Goal: Task Accomplishment & Management: Manage account settings

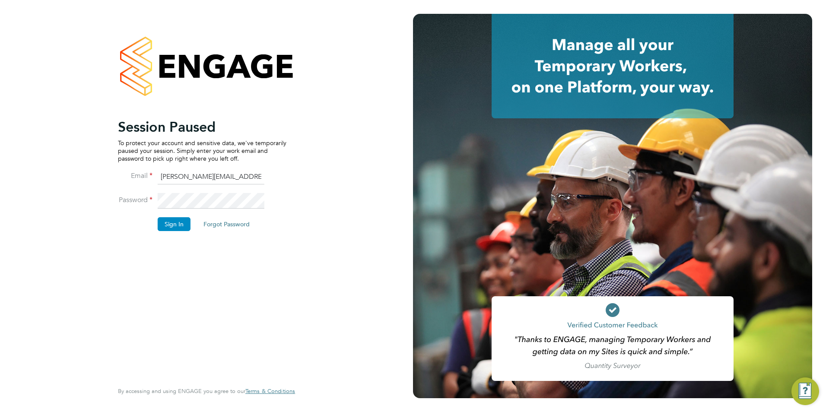
click at [174, 225] on button "Sign In" at bounding box center [174, 224] width 33 height 14
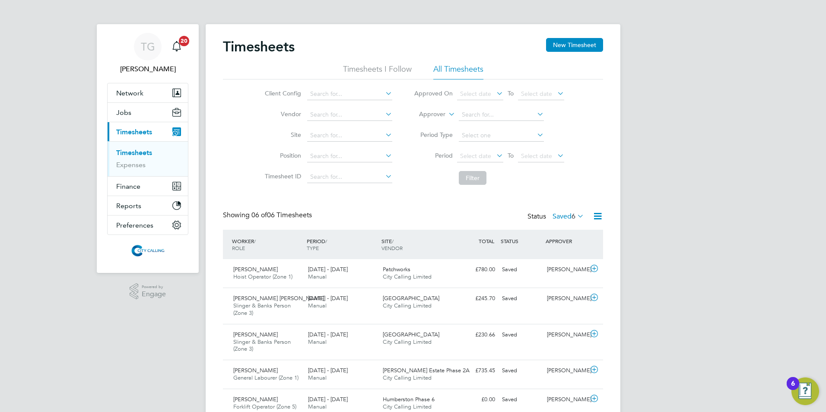
click at [470, 157] on span "Select date" at bounding box center [475, 156] width 31 height 8
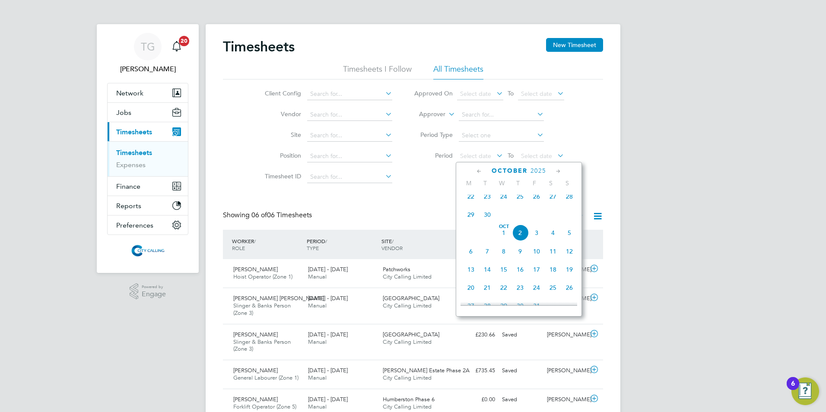
click at [470, 200] on span "22" at bounding box center [471, 196] width 16 height 16
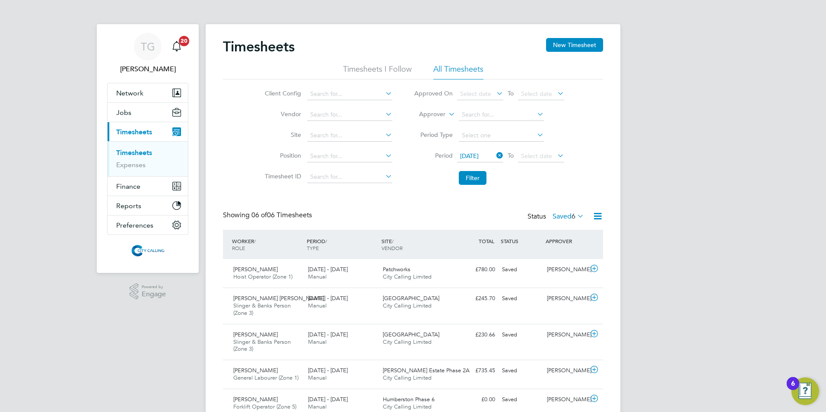
click at [528, 155] on span "Select date" at bounding box center [536, 156] width 31 height 8
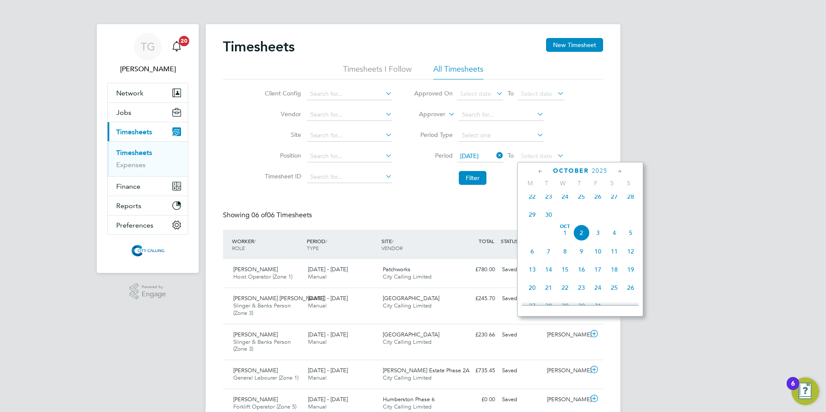
click at [633, 201] on span "28" at bounding box center [631, 196] width 16 height 16
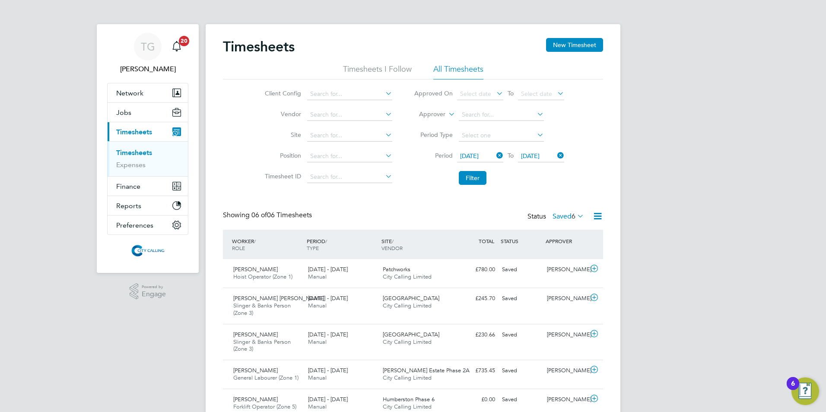
drag, startPoint x: 477, startPoint y: 180, endPoint x: 482, endPoint y: 180, distance: 5.2
click at [477, 181] on button "Filter" at bounding box center [473, 178] width 28 height 14
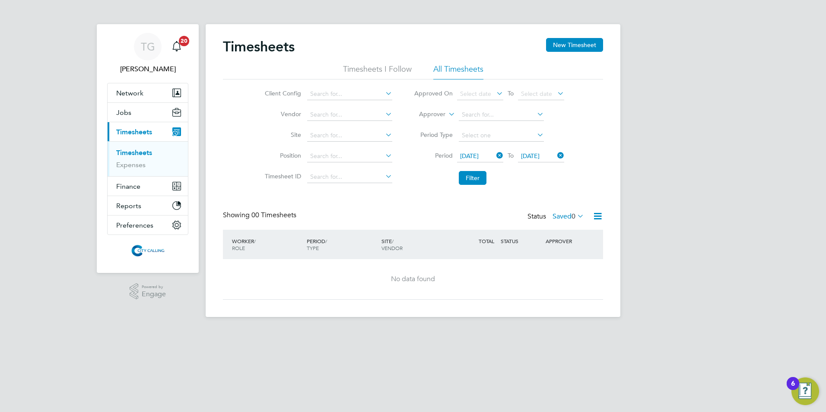
click at [559, 215] on label "Saved 0" at bounding box center [569, 216] width 32 height 9
click at [571, 42] on button "New Timesheet" at bounding box center [574, 45] width 57 height 14
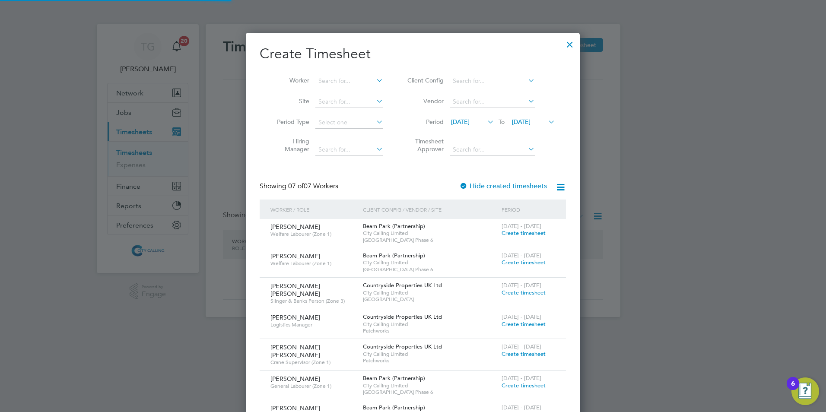
scroll to position [501, 334]
click at [464, 120] on span "[DATE]" at bounding box center [460, 122] width 19 height 8
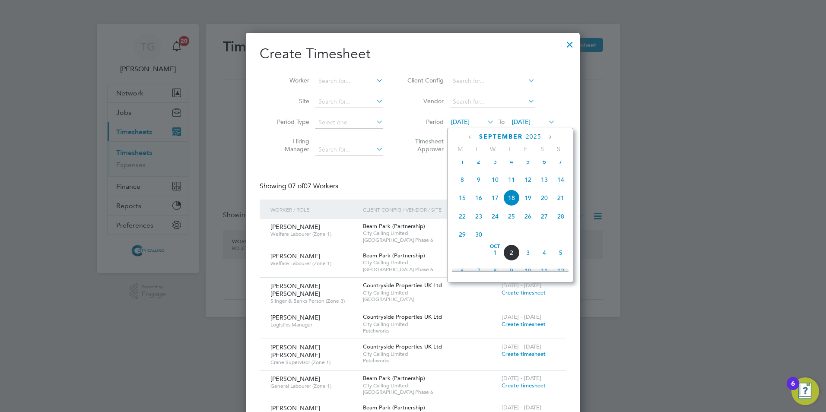
click at [462, 242] on span "29" at bounding box center [462, 234] width 16 height 16
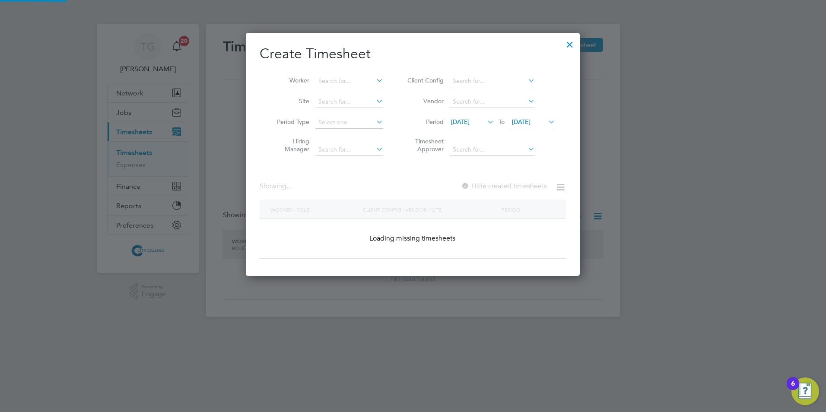
scroll to position [1125, 334]
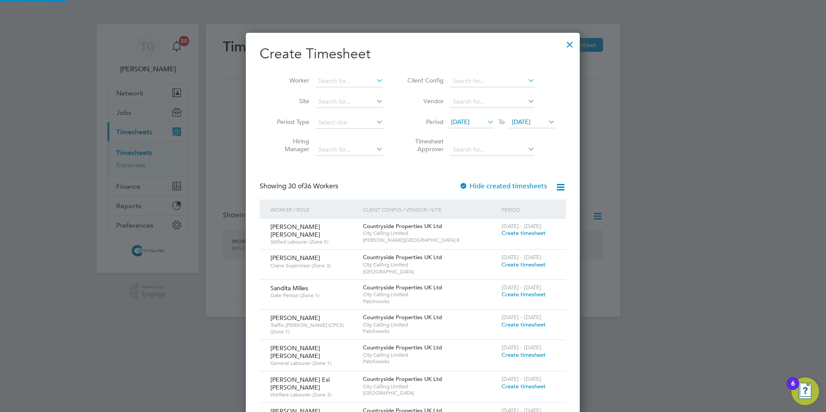
click at [331, 79] on input at bounding box center [349, 81] width 68 height 12
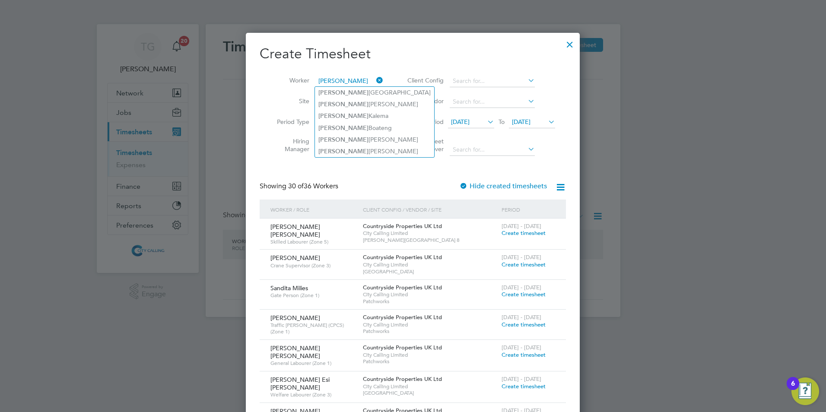
click at [347, 149] on li "[PERSON_NAME]" at bounding box center [374, 152] width 119 height 12
type input "[PERSON_NAME]"
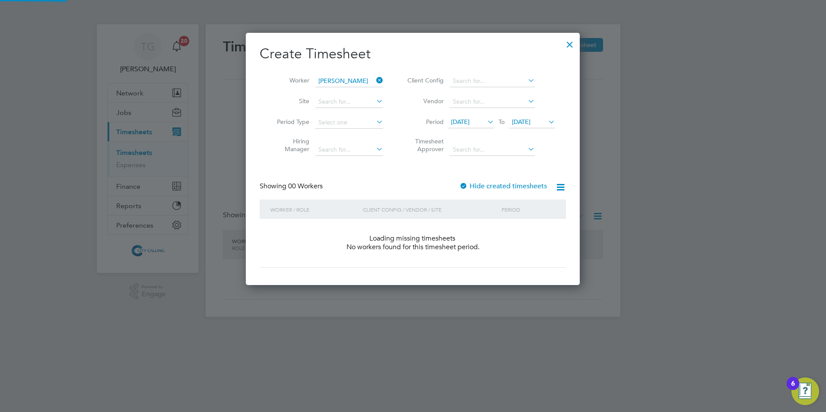
scroll to position [244, 334]
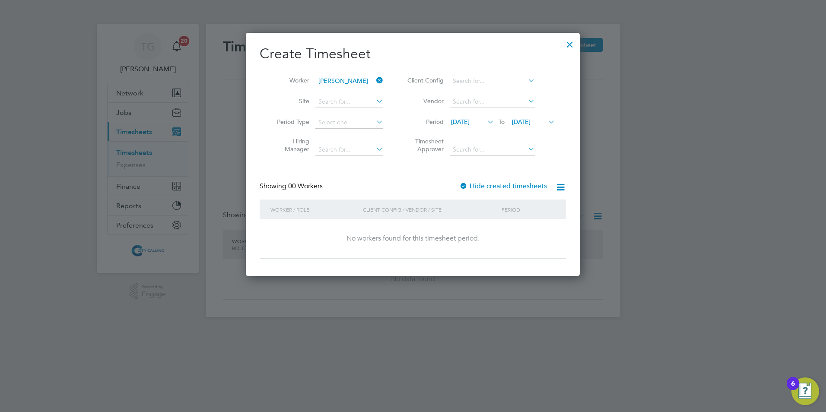
click at [464, 185] on div at bounding box center [463, 186] width 9 height 9
click at [571, 42] on div at bounding box center [570, 43] width 16 height 16
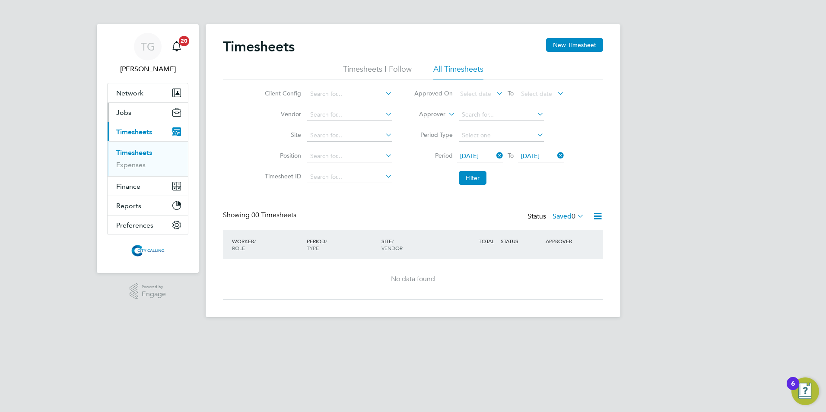
click at [123, 113] on span "Jobs" at bounding box center [123, 112] width 15 height 8
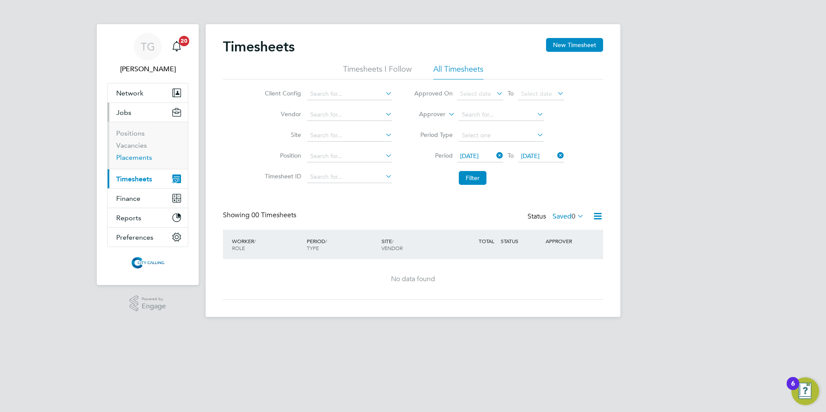
click at [127, 158] on link "Placements" at bounding box center [134, 157] width 36 height 8
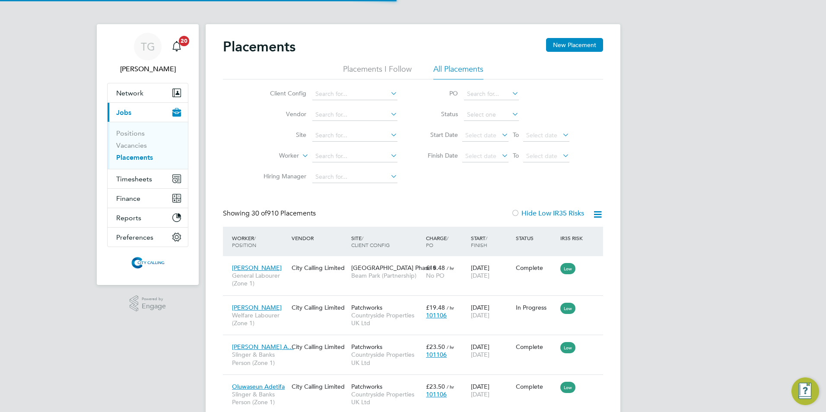
scroll to position [8, 41]
click at [323, 155] on input at bounding box center [354, 156] width 85 height 12
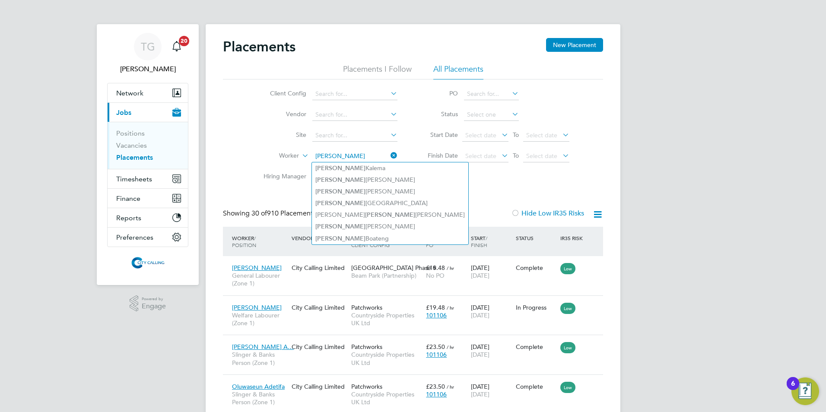
click at [348, 190] on li "[PERSON_NAME]" at bounding box center [390, 192] width 156 height 12
type input "[PERSON_NAME]"
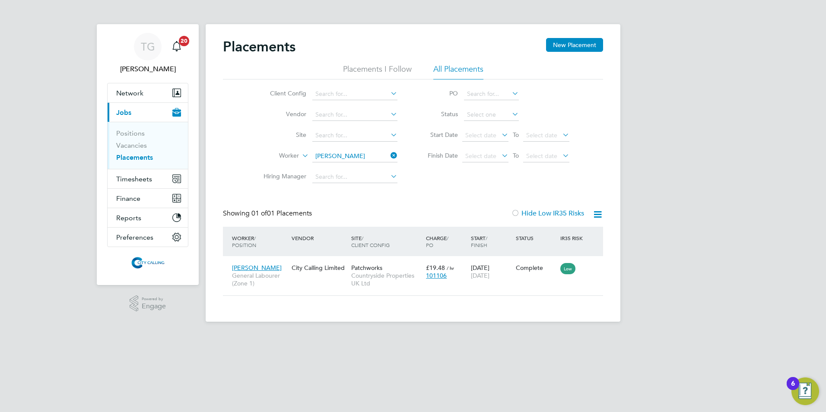
click at [389, 157] on icon at bounding box center [389, 155] width 0 height 12
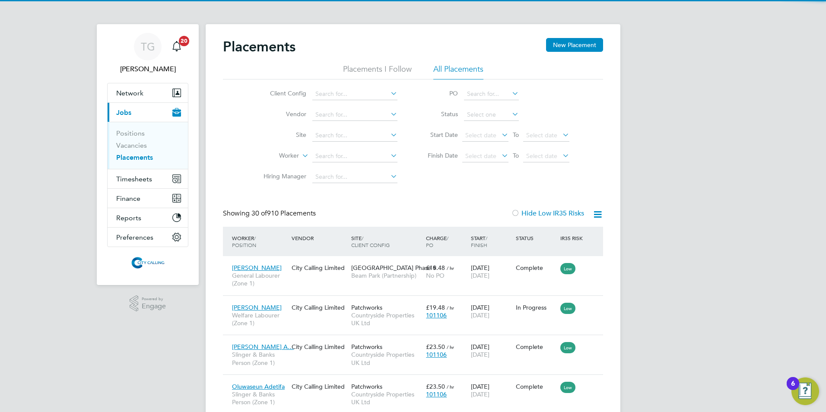
click at [342, 156] on input at bounding box center [354, 156] width 85 height 12
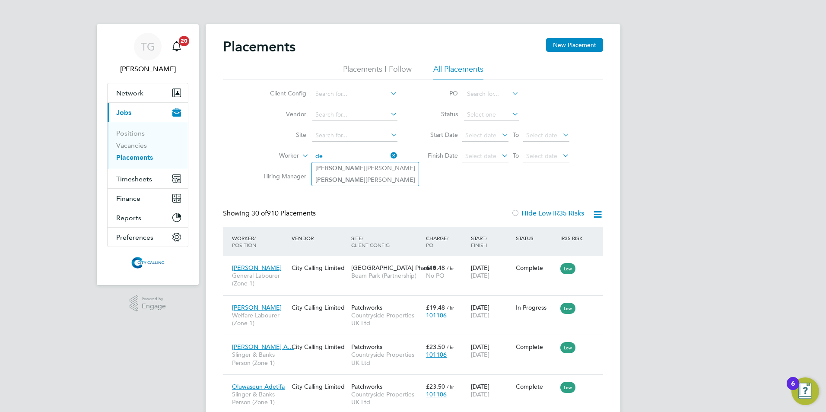
type input "d"
type input "o"
type input "[PERSON_NAME]"
drag, startPoint x: 464, startPoint y: 188, endPoint x: 470, endPoint y: 188, distance: 5.6
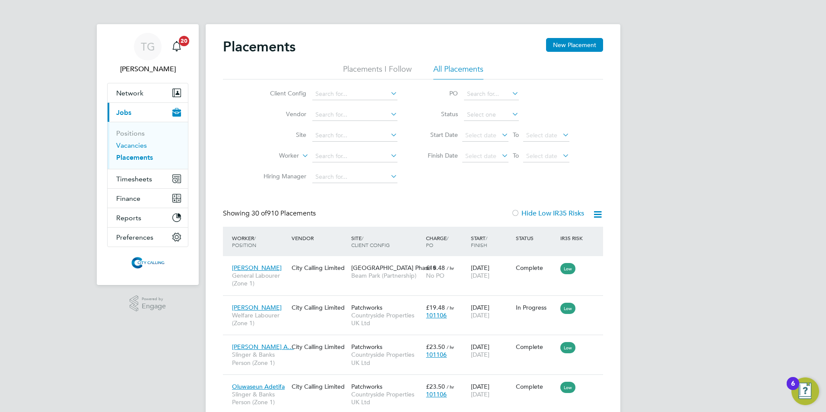
click at [132, 144] on link "Vacancies" at bounding box center [131, 145] width 31 height 8
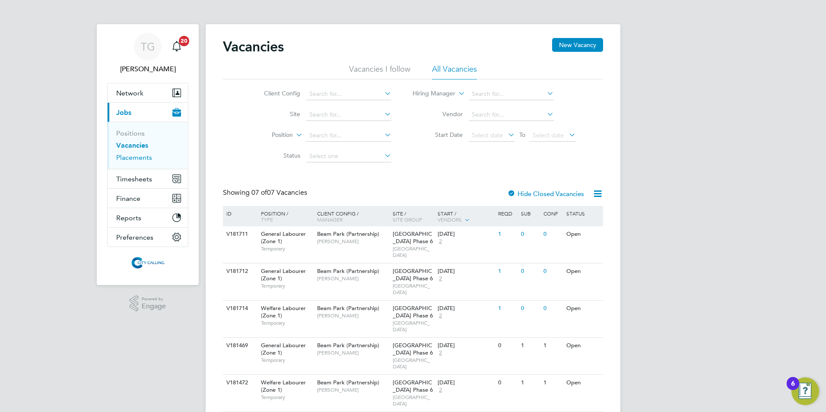
click at [134, 155] on link "Placements" at bounding box center [134, 157] width 36 height 8
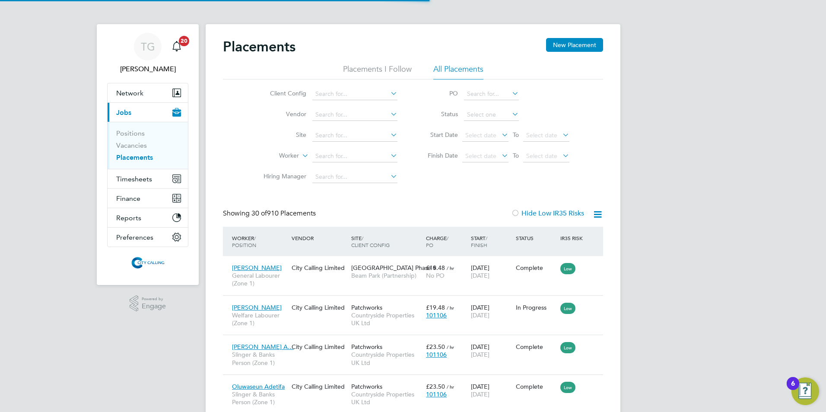
scroll to position [8, 41]
click at [132, 140] on li "Positions" at bounding box center [148, 135] width 65 height 12
click at [130, 146] on link "Vacancies" at bounding box center [131, 145] width 31 height 8
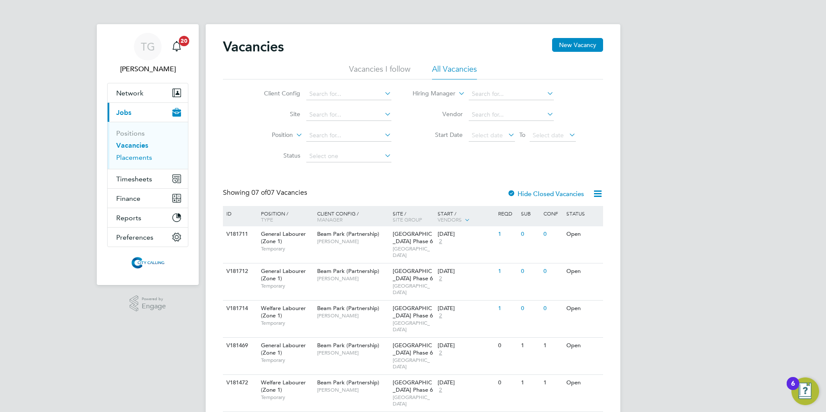
click at [130, 157] on link "Placements" at bounding box center [134, 157] width 36 height 8
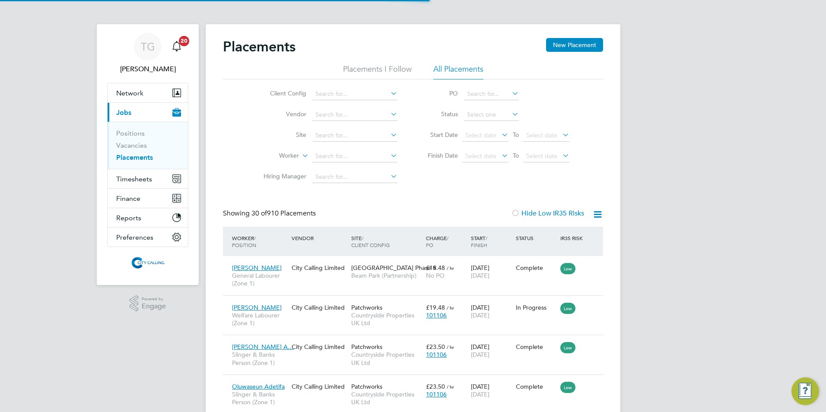
scroll to position [8, 41]
click at [136, 148] on link "Vacancies" at bounding box center [131, 145] width 31 height 8
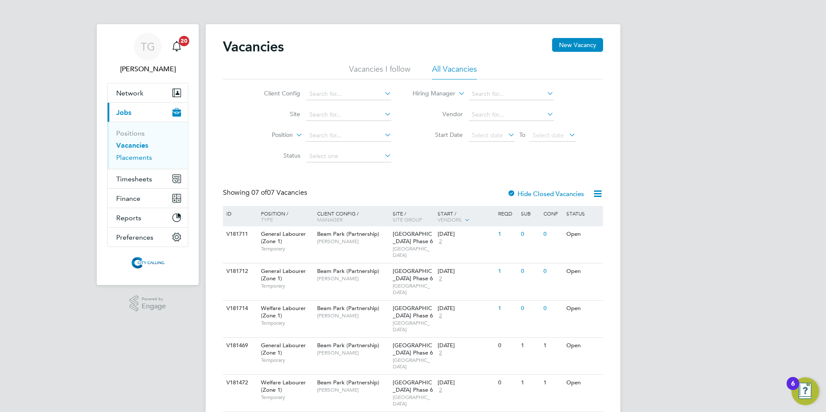
click at [134, 156] on link "Placements" at bounding box center [134, 157] width 36 height 8
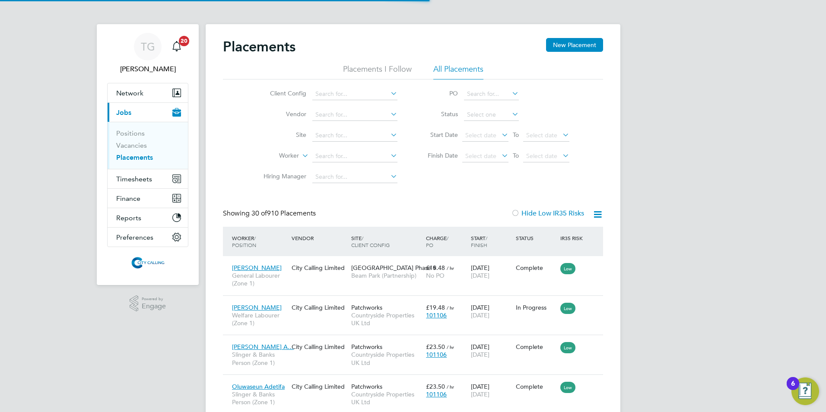
scroll to position [32, 60]
click at [326, 156] on input at bounding box center [354, 156] width 85 height 12
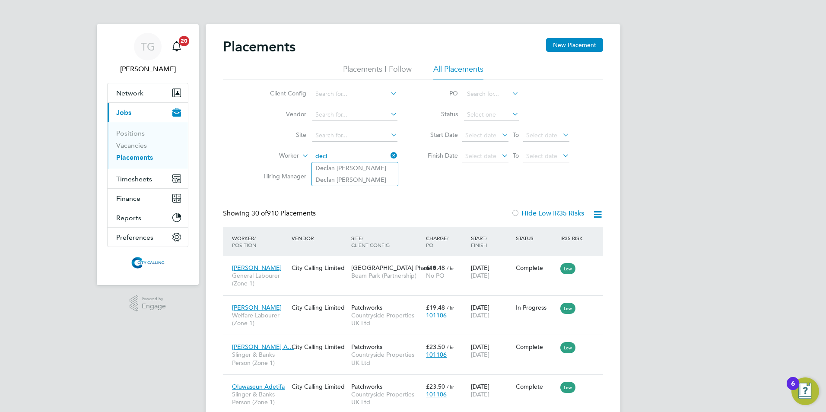
click at [348, 179] on li "Decl an [PERSON_NAME]" at bounding box center [355, 180] width 86 height 12
type input "[PERSON_NAME]"
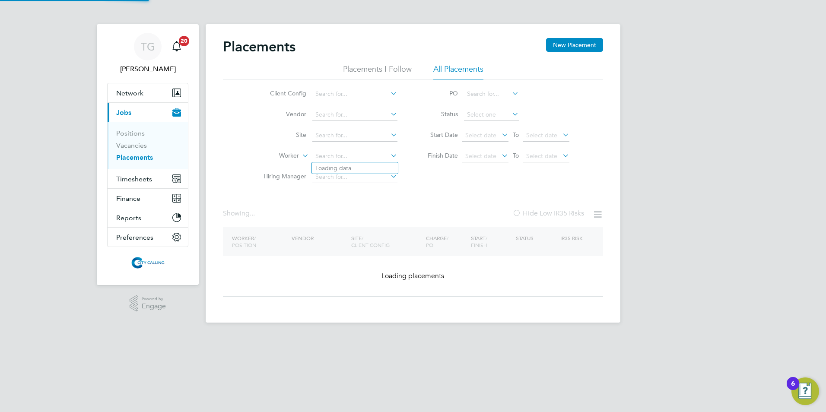
click at [374, 156] on input at bounding box center [354, 156] width 85 height 12
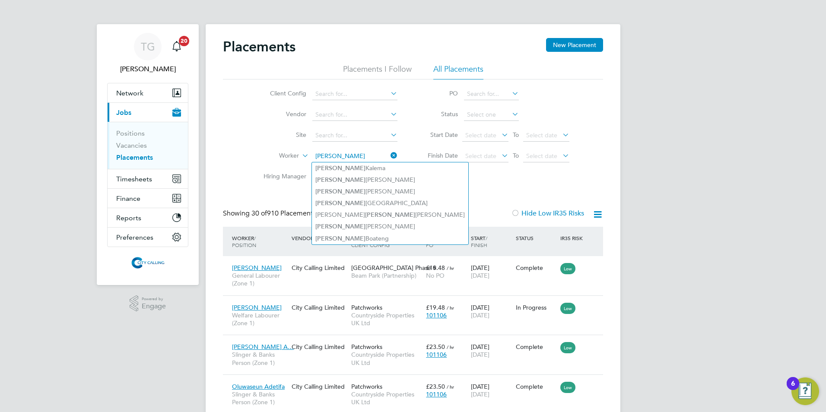
click at [347, 191] on li "[PERSON_NAME]" at bounding box center [390, 192] width 156 height 12
type input "[PERSON_NAME]"
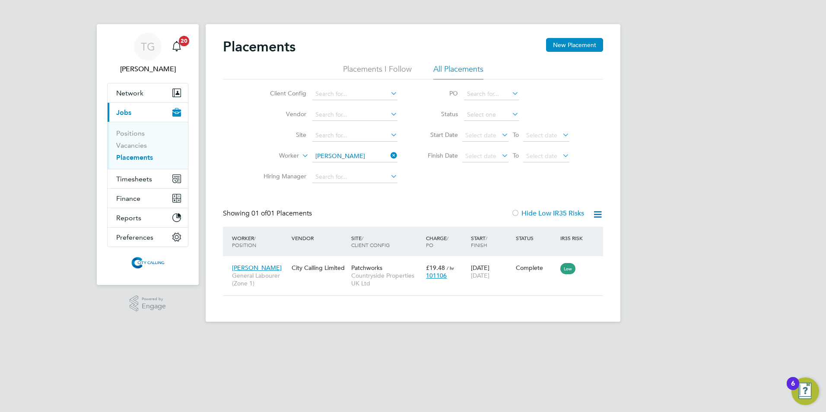
click at [389, 159] on icon at bounding box center [389, 155] width 0 height 12
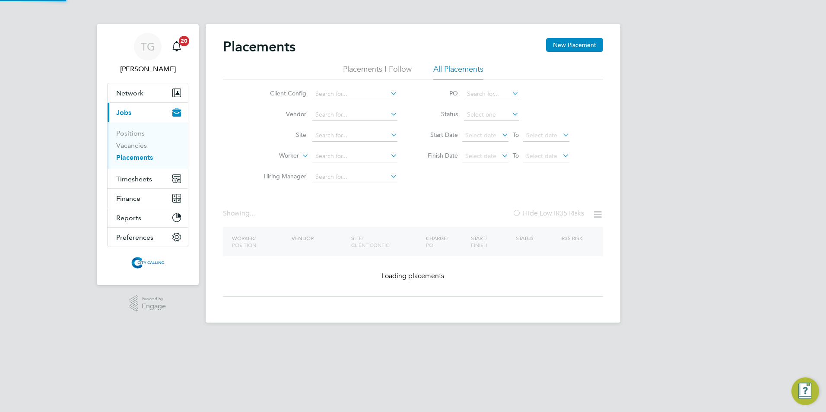
click at [351, 156] on input at bounding box center [354, 156] width 85 height 12
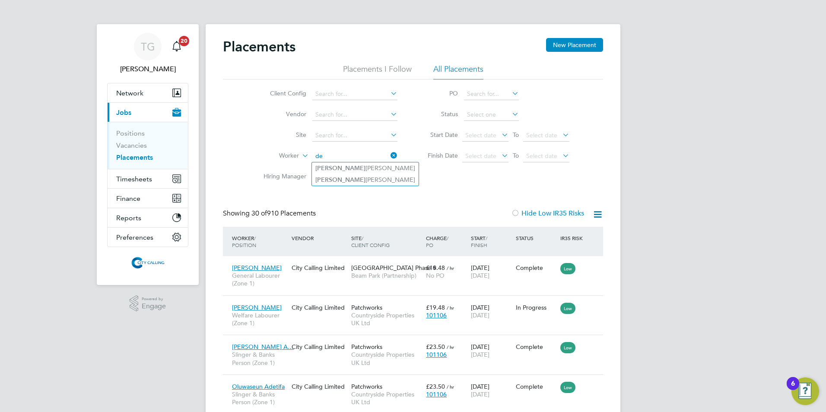
type input "d"
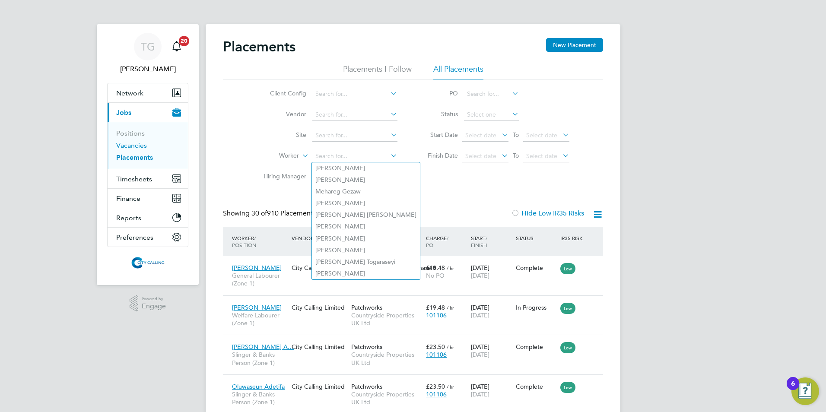
click at [137, 146] on link "Vacancies" at bounding box center [131, 145] width 31 height 8
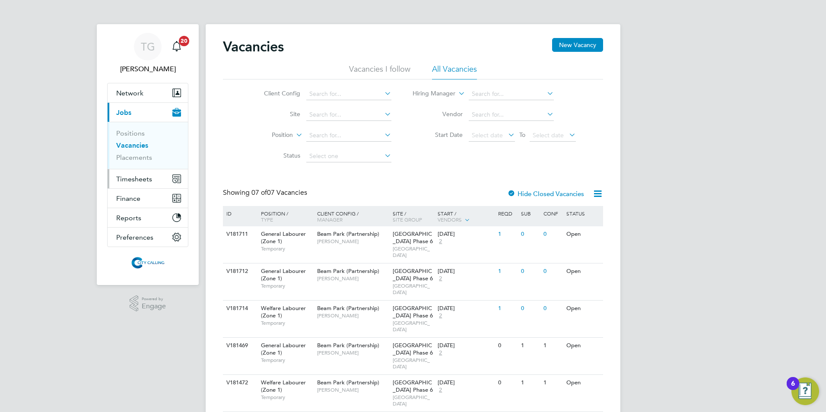
drag, startPoint x: 137, startPoint y: 177, endPoint x: 139, endPoint y: 169, distance: 7.5
click at [137, 177] on span "Timesheets" at bounding box center [134, 179] width 36 height 8
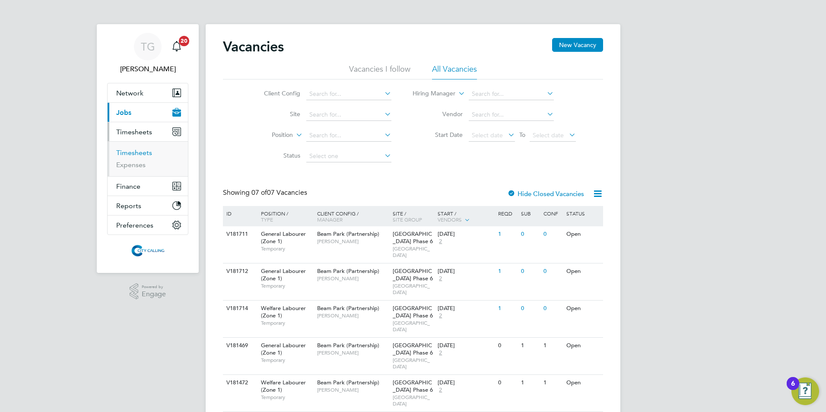
click at [138, 153] on link "Timesheets" at bounding box center [134, 153] width 36 height 8
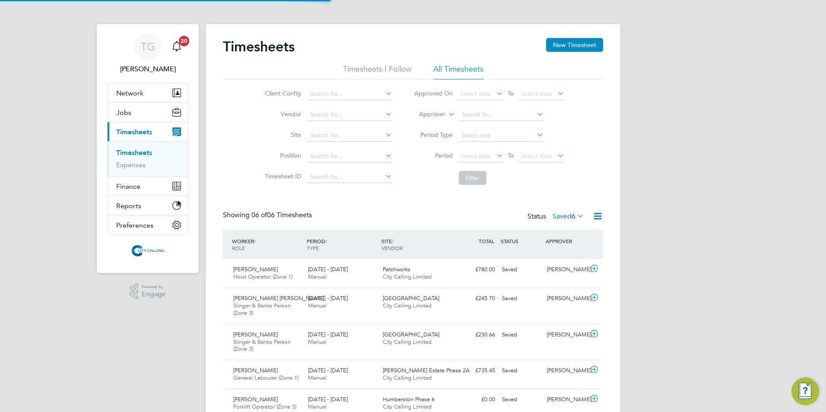
scroll to position [29, 75]
click at [474, 154] on span "Select date" at bounding box center [475, 156] width 31 height 8
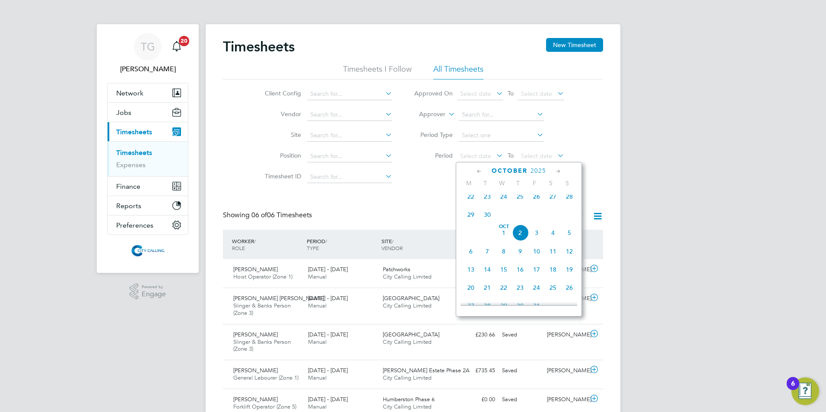
click at [469, 202] on span "22" at bounding box center [471, 196] width 16 height 16
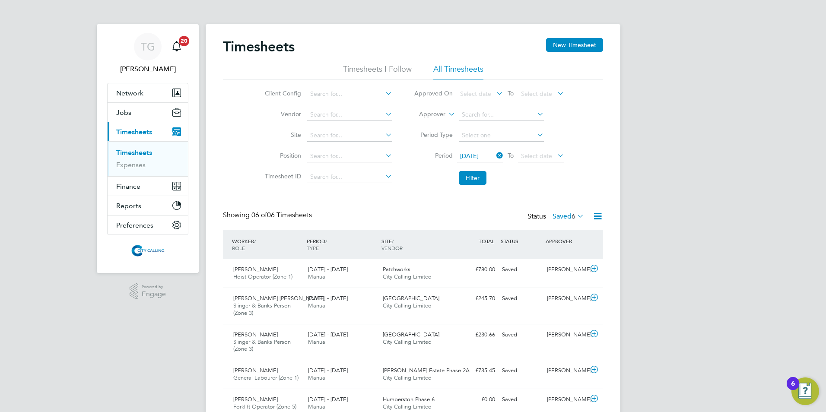
click at [530, 153] on span "Select date" at bounding box center [536, 156] width 31 height 8
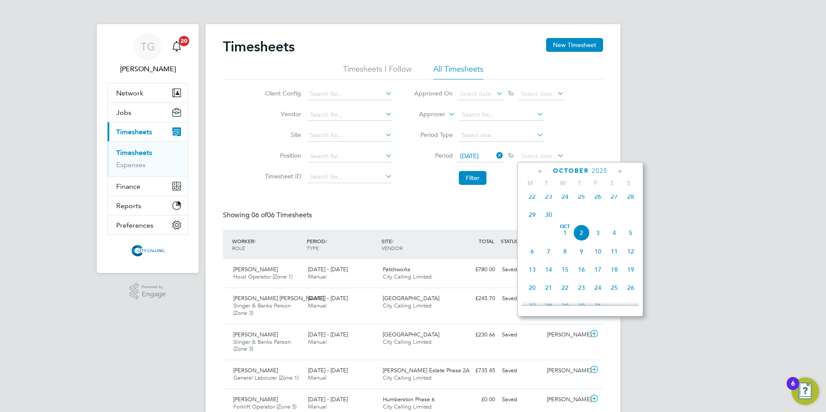
click at [633, 203] on span "28" at bounding box center [631, 196] width 16 height 16
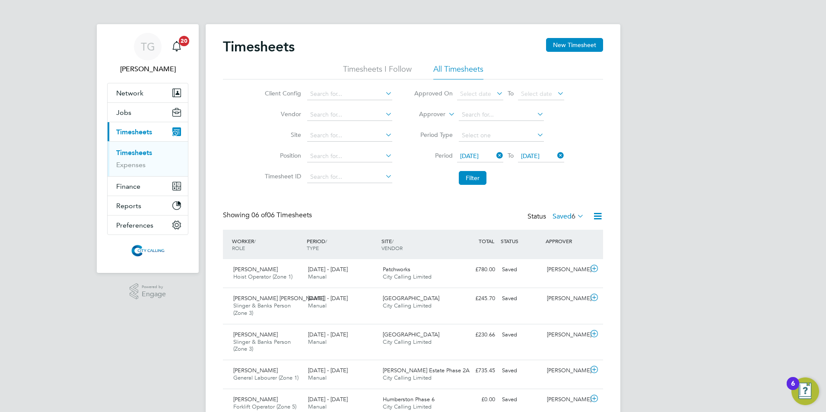
click at [474, 176] on button "Filter" at bounding box center [473, 178] width 28 height 14
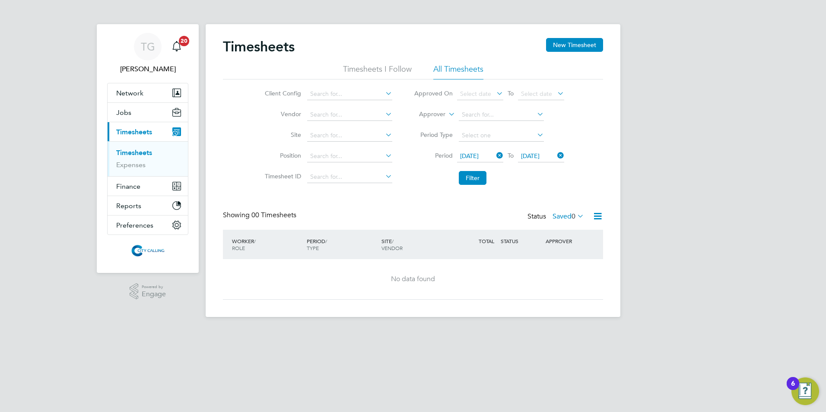
click at [560, 217] on label "Saved 0" at bounding box center [569, 216] width 32 height 9
click at [558, 253] on li "Submitted" at bounding box center [564, 256] width 40 height 12
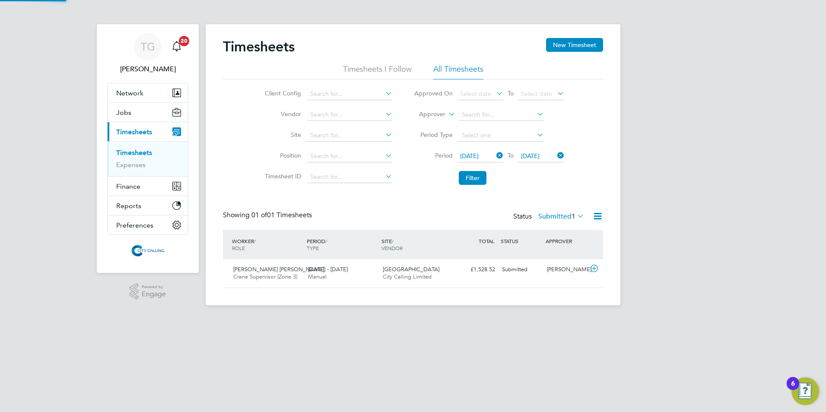
scroll to position [22, 75]
drag, startPoint x: 121, startPoint y: 111, endPoint x: 123, endPoint y: 115, distance: 4.7
click at [121, 111] on span "Jobs" at bounding box center [123, 112] width 15 height 8
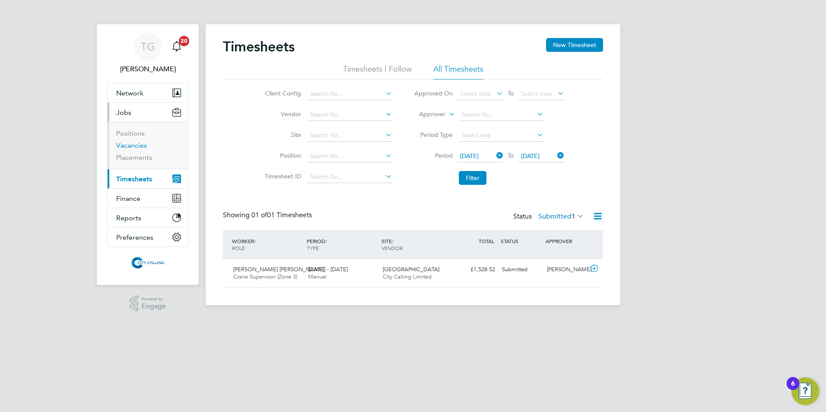
click at [129, 144] on link "Vacancies" at bounding box center [131, 145] width 31 height 8
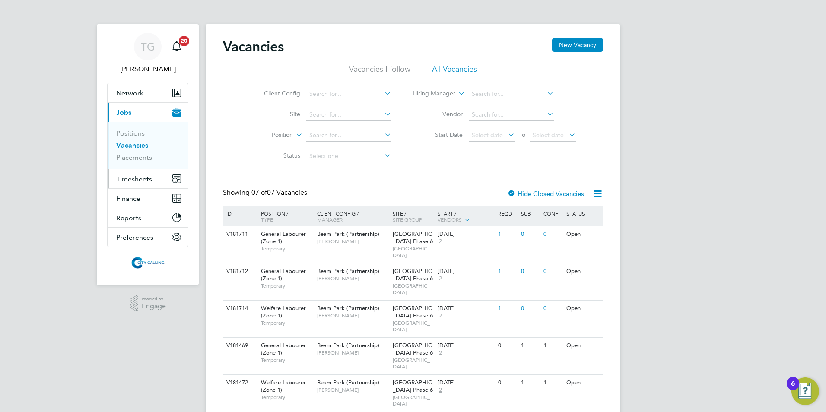
click at [128, 178] on span "Timesheets" at bounding box center [134, 179] width 36 height 8
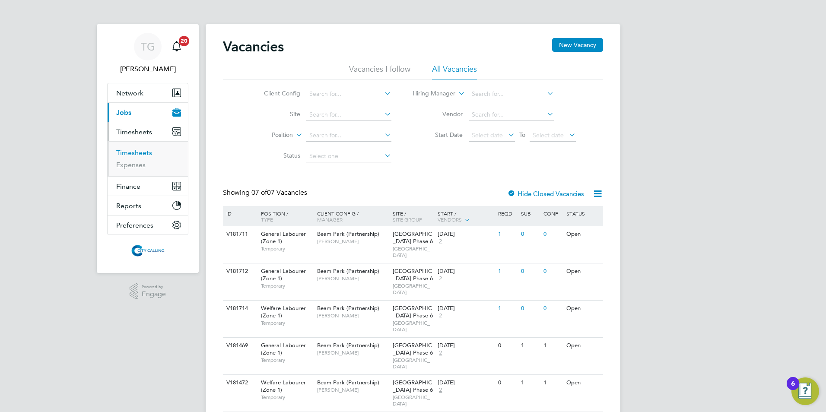
click at [130, 155] on link "Timesheets" at bounding box center [134, 153] width 36 height 8
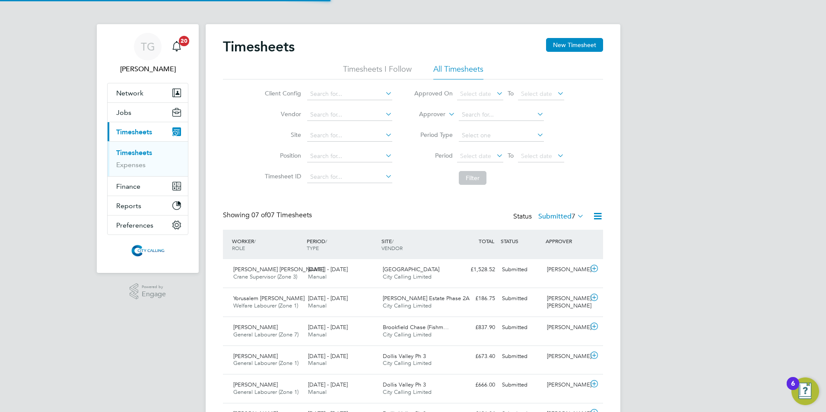
scroll to position [22, 75]
click at [469, 153] on span "Select date" at bounding box center [475, 156] width 31 height 8
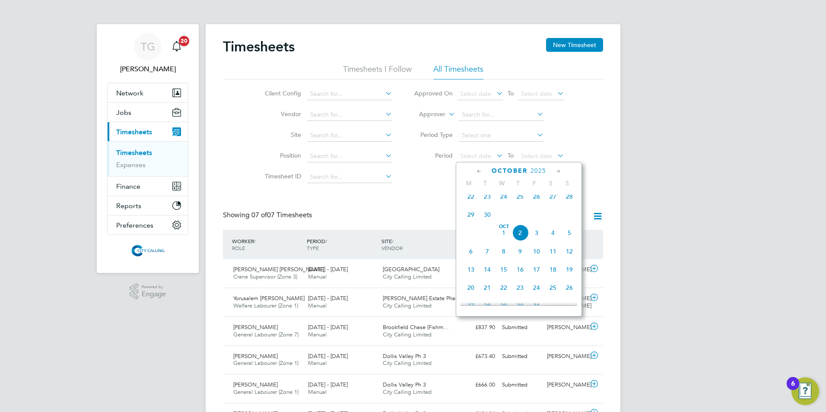
click at [471, 220] on span "29" at bounding box center [471, 215] width 16 height 16
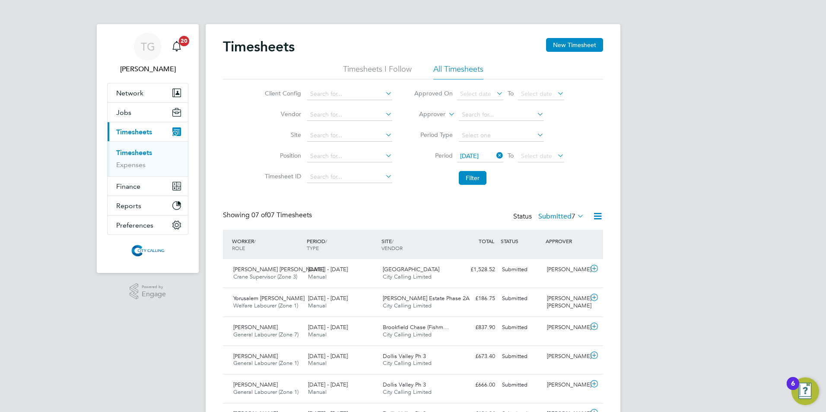
click at [473, 172] on button "Filter" at bounding box center [473, 178] width 28 height 14
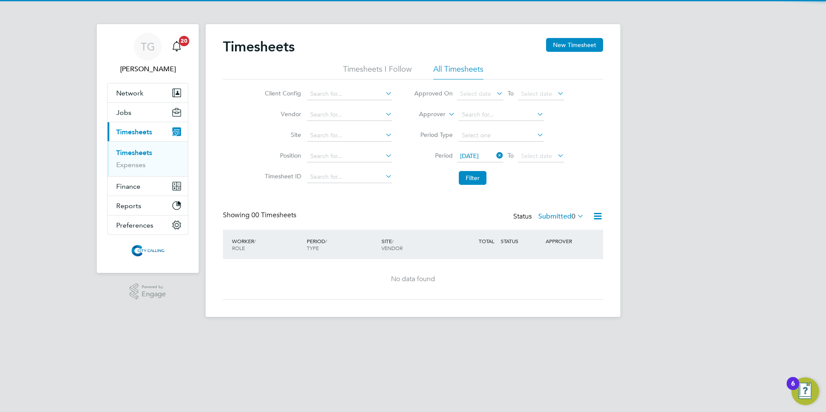
click at [550, 212] on label "Submitted 0" at bounding box center [561, 216] width 46 height 9
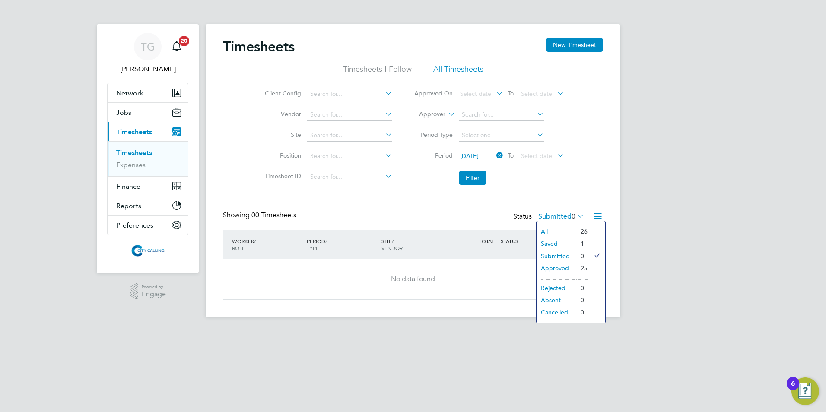
click at [549, 241] on li "Saved" at bounding box center [557, 244] width 40 height 12
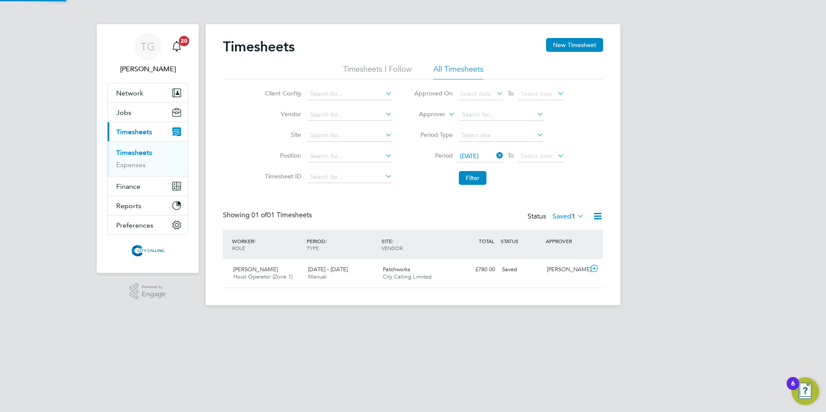
scroll to position [4, 4]
click at [341, 187] on li "Timesheet ID" at bounding box center [327, 177] width 152 height 21
click at [121, 113] on span "Jobs" at bounding box center [123, 112] width 15 height 8
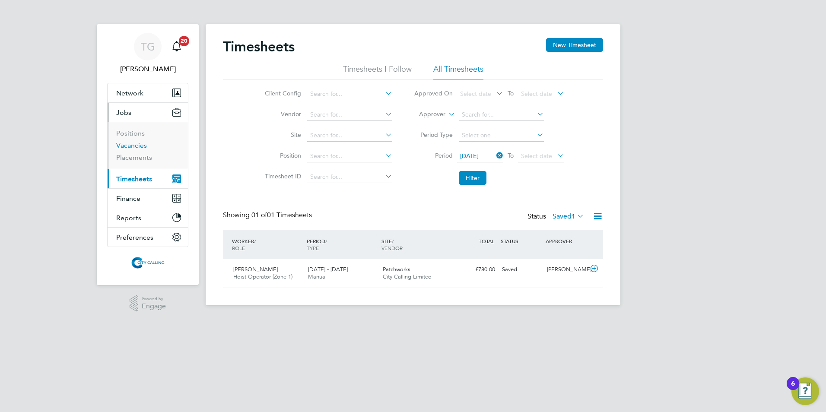
click at [131, 145] on link "Vacancies" at bounding box center [131, 145] width 31 height 8
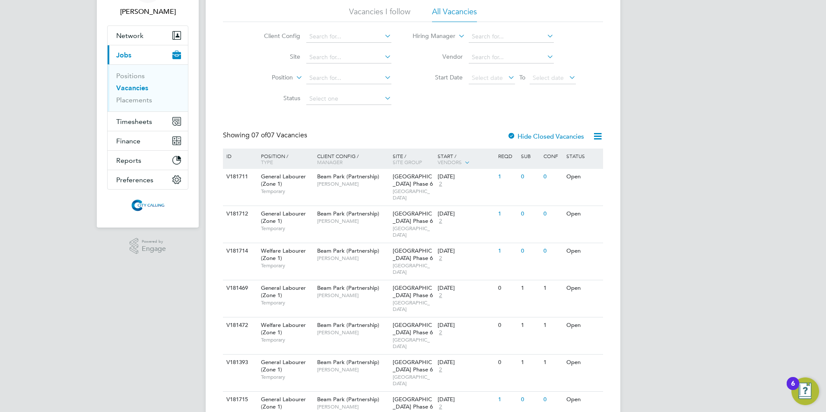
scroll to position [58, 0]
